Goal: Transaction & Acquisition: Purchase product/service

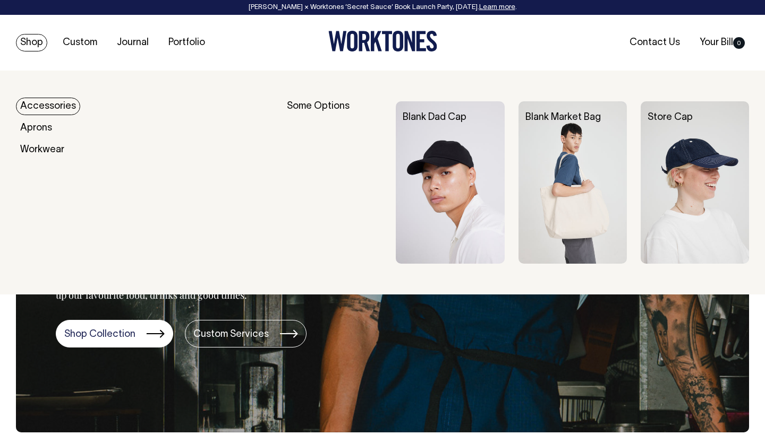
click at [422, 157] on img at bounding box center [450, 182] width 108 height 162
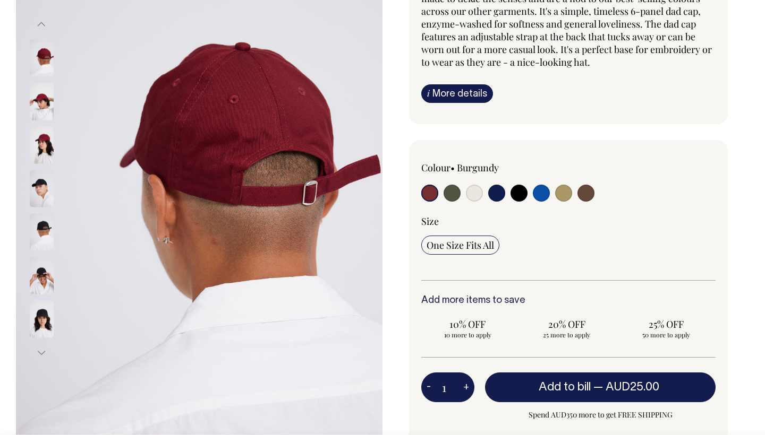
click at [426, 198] on input "radio" at bounding box center [429, 193] width 17 height 17
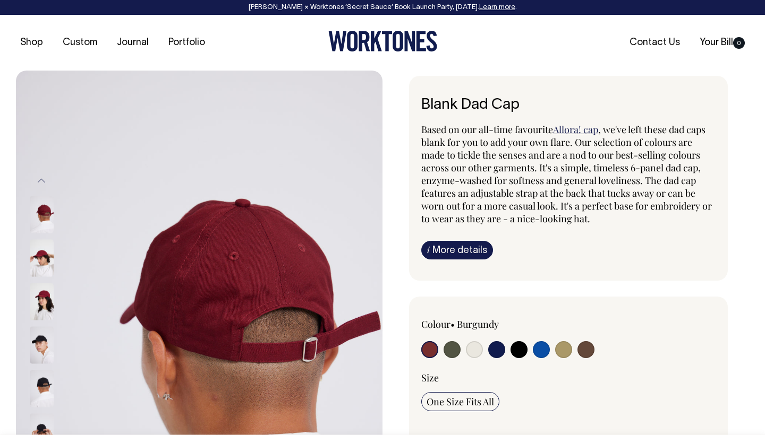
click at [444, 253] on link "i More details" at bounding box center [457, 250] width 72 height 19
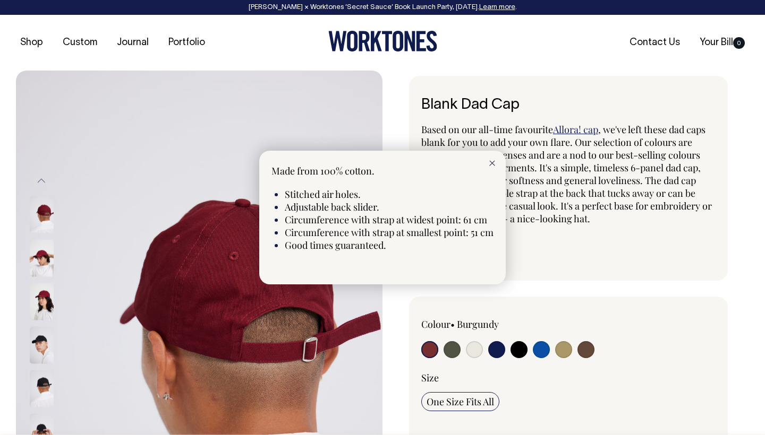
click at [566, 243] on div at bounding box center [382, 217] width 765 height 435
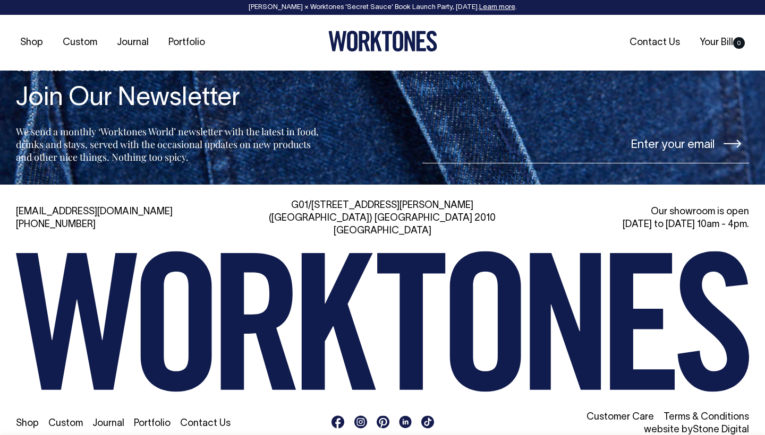
scroll to position [1681, 0]
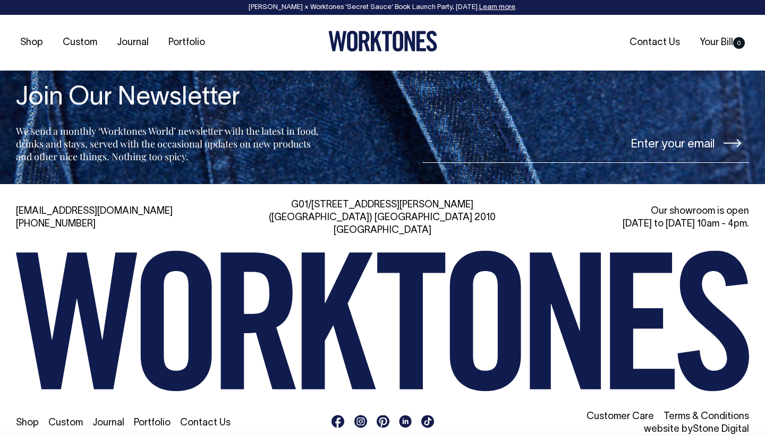
click at [358, 415] on rect at bounding box center [360, 421] width 13 height 13
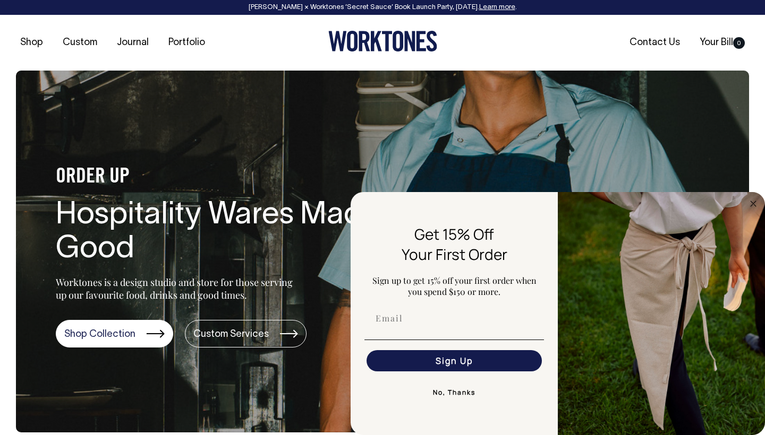
drag, startPoint x: 27, startPoint y: 39, endPoint x: 46, endPoint y: 66, distance: 33.5
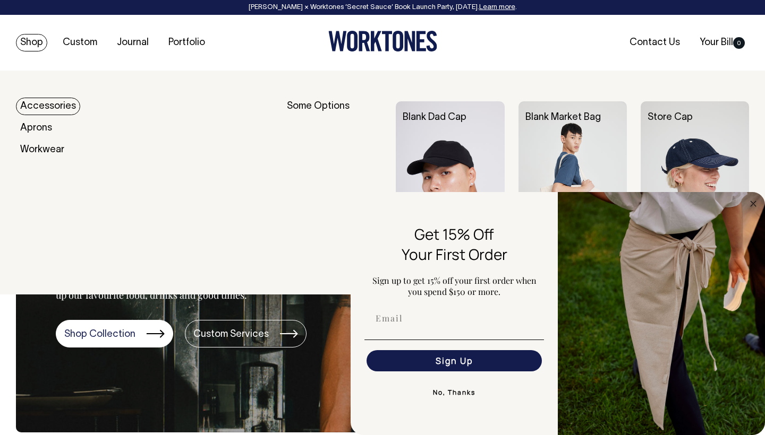
click at [425, 122] on div "Blank Dad Cap" at bounding box center [457, 117] width 122 height 33
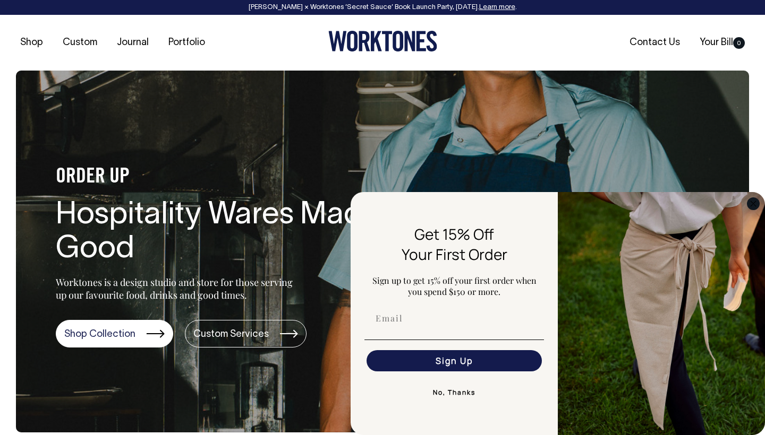
click at [754, 203] on circle "Close dialog" at bounding box center [753, 204] width 12 height 12
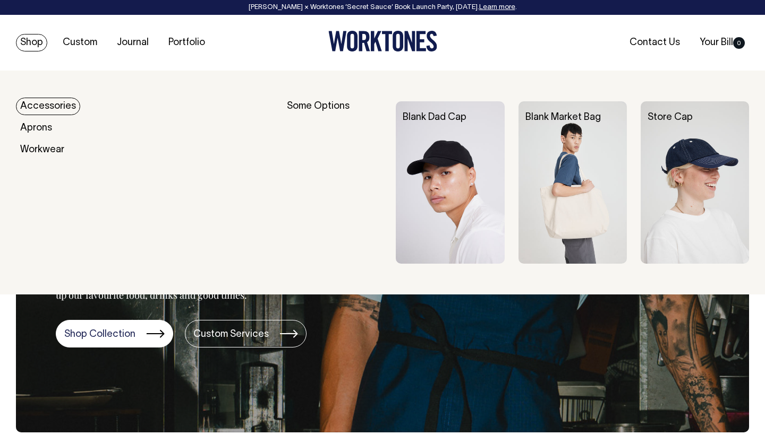
click at [447, 121] on link "Blank Dad Cap" at bounding box center [434, 117] width 64 height 9
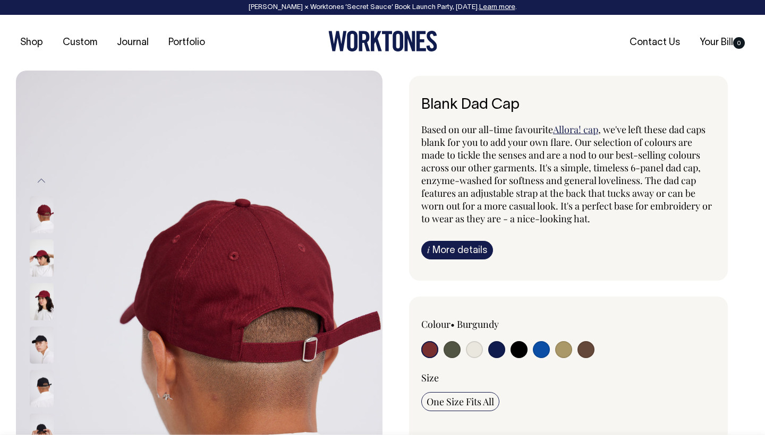
click at [443, 347] on input "radio" at bounding box center [451, 349] width 17 height 17
radio input "true"
select select "Olive"
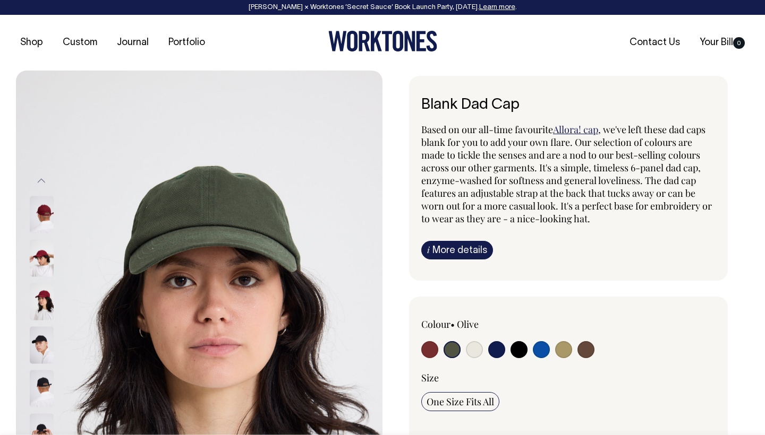
click at [454, 353] on input "radio" at bounding box center [451, 349] width 17 height 17
click at [477, 349] on input "radio" at bounding box center [474, 349] width 17 height 17
radio input "true"
select select "Natural"
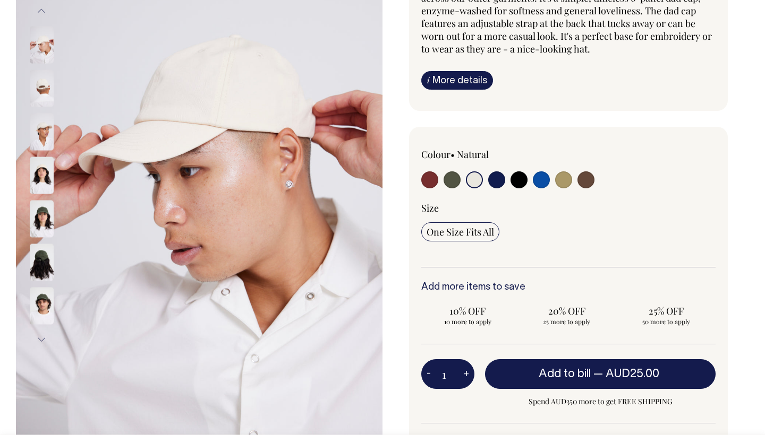
click at [495, 180] on input "radio" at bounding box center [496, 179] width 17 height 17
radio input "true"
select select "Dark Navy"
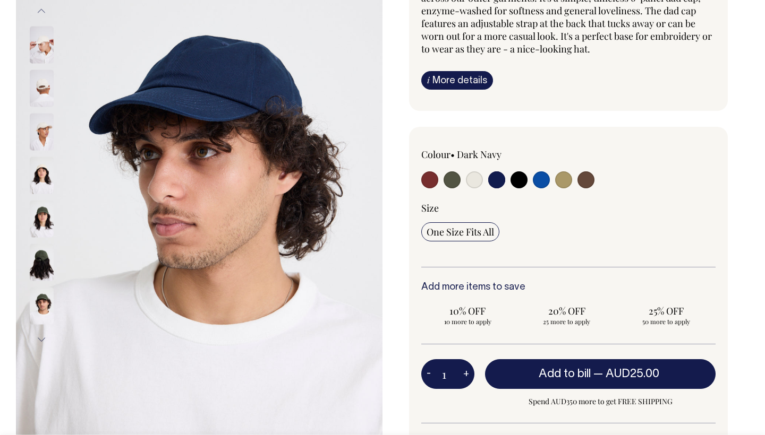
scroll to position [170, 0]
